Goal: Check status: Check status

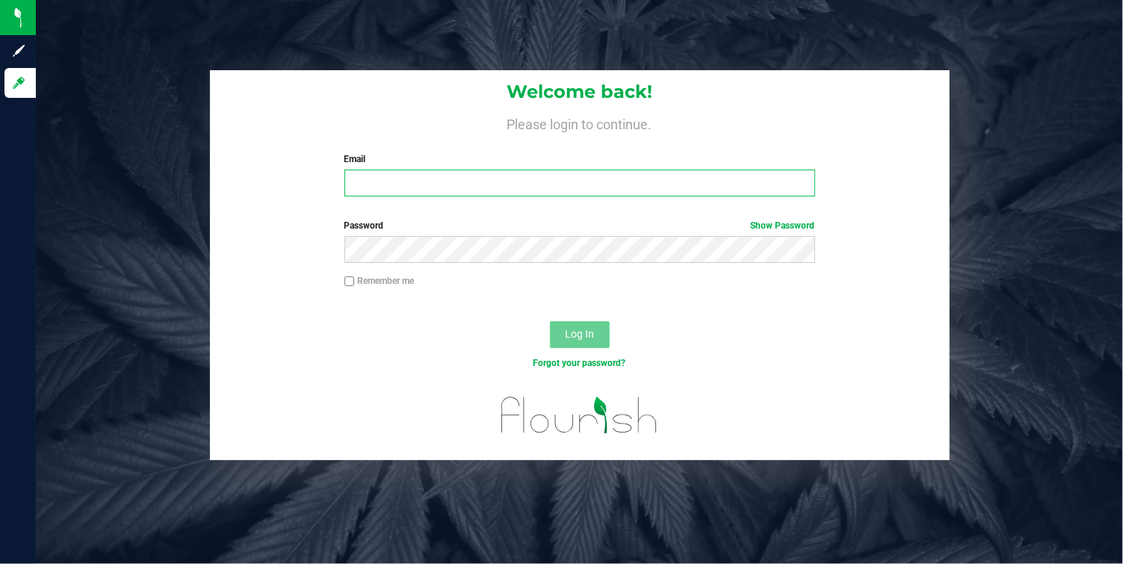
type input "[EMAIL_ADDRESS][DOMAIN_NAME]"
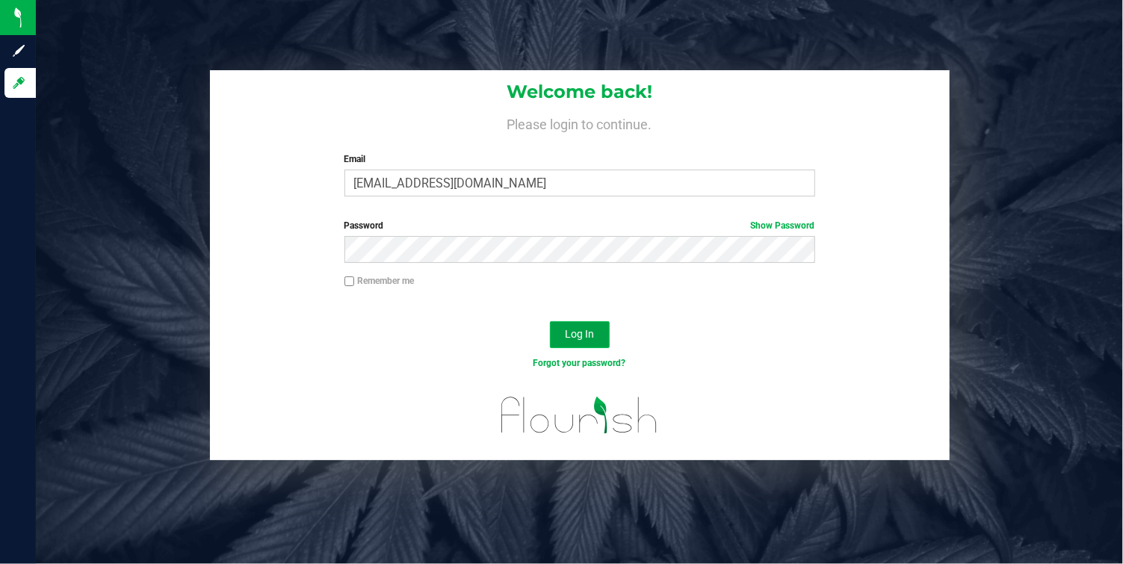
click at [587, 329] on span "Log In" at bounding box center [579, 334] width 29 height 12
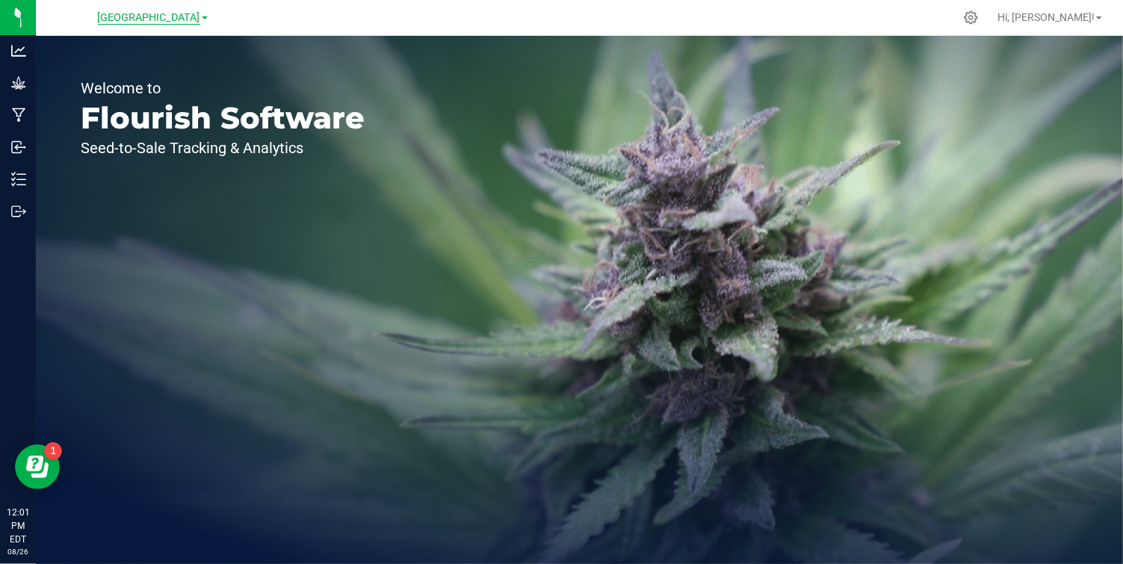
click at [197, 15] on span "[GEOGRAPHIC_DATA]" at bounding box center [149, 17] width 102 height 13
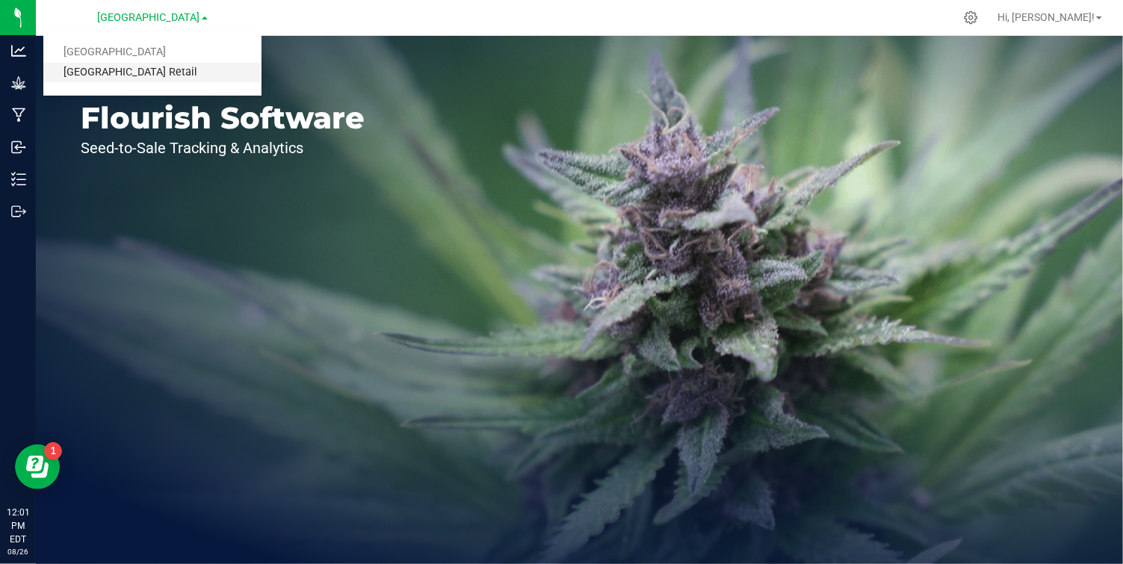
click at [147, 70] on link "[GEOGRAPHIC_DATA] Retail" at bounding box center [152, 73] width 218 height 20
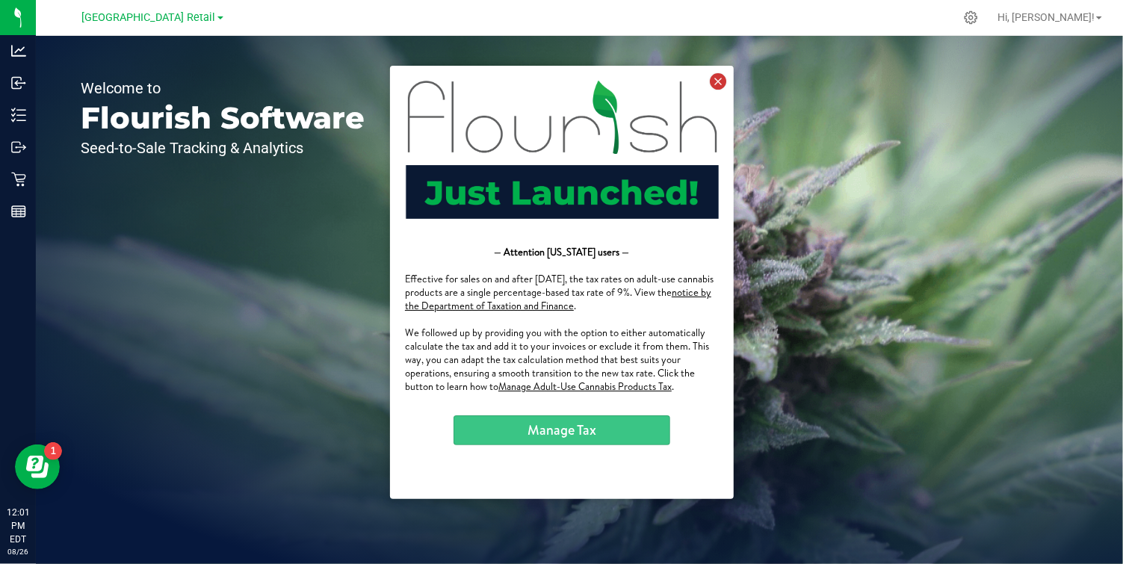
click at [717, 79] on icon at bounding box center [717, 80] width 16 height 16
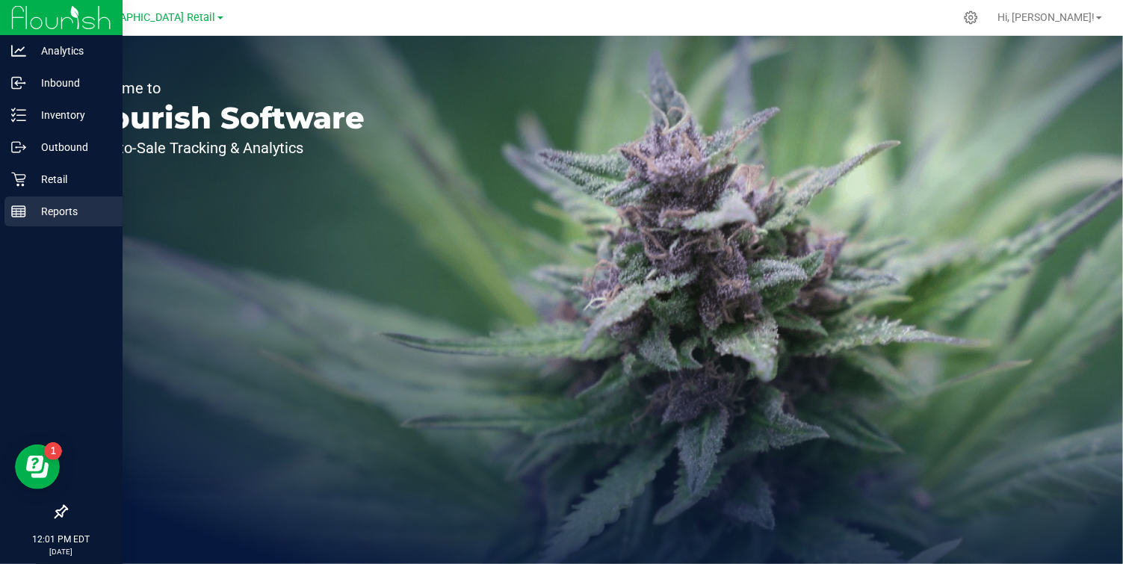
click at [21, 211] on line at bounding box center [21, 212] width 0 height 7
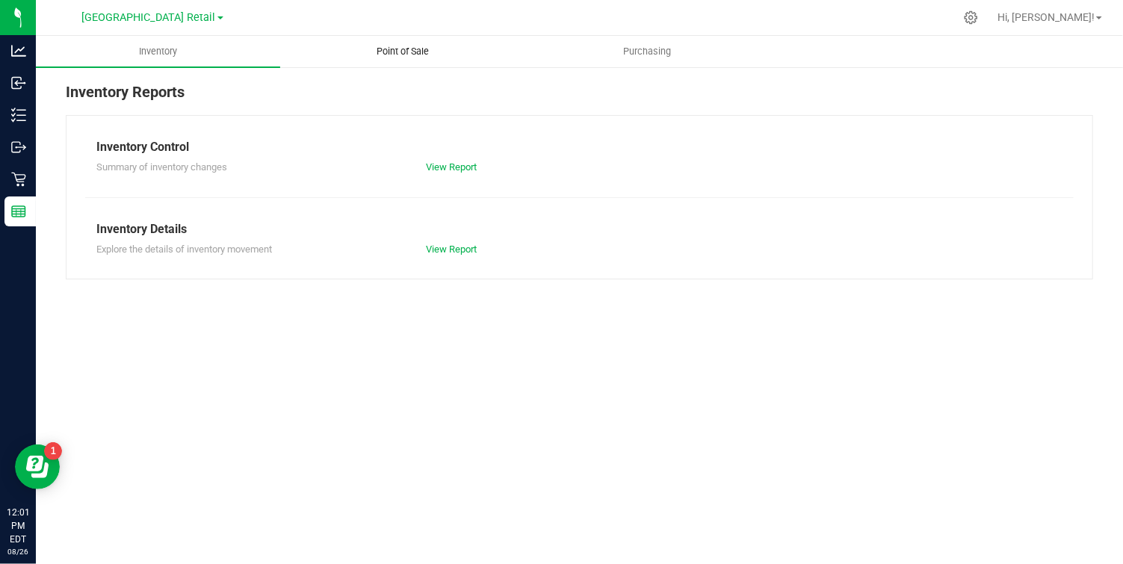
click at [410, 52] on span "Point of Sale" at bounding box center [402, 51] width 93 height 13
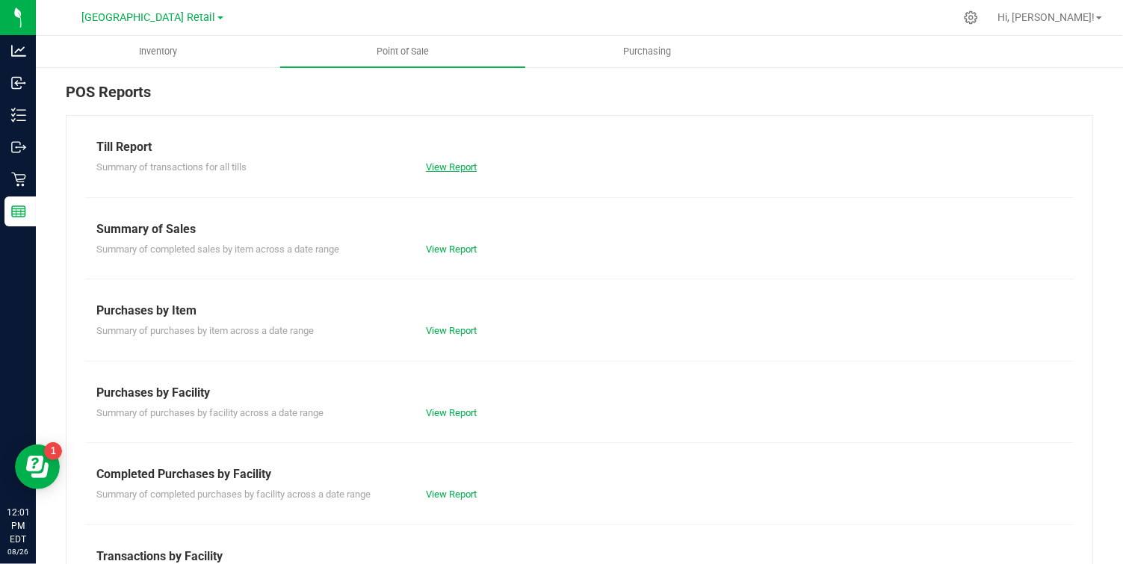
click at [452, 170] on link "View Report" at bounding box center [451, 166] width 51 height 11
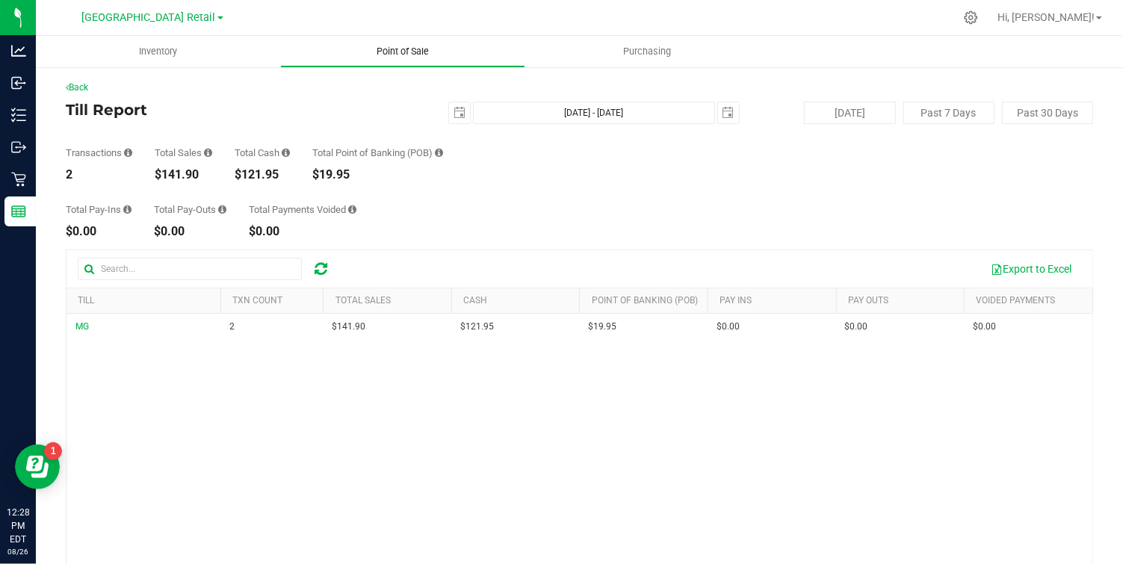
click at [392, 46] on span "Point of Sale" at bounding box center [402, 51] width 93 height 13
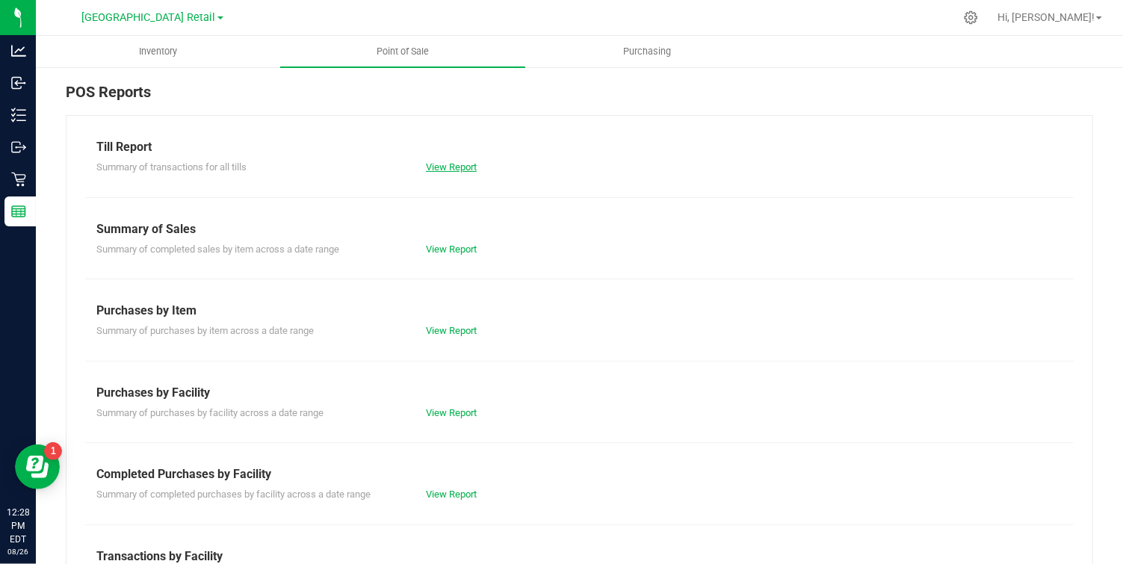
click at [445, 167] on link "View Report" at bounding box center [451, 166] width 51 height 11
